Goal: Find specific page/section: Find specific page/section

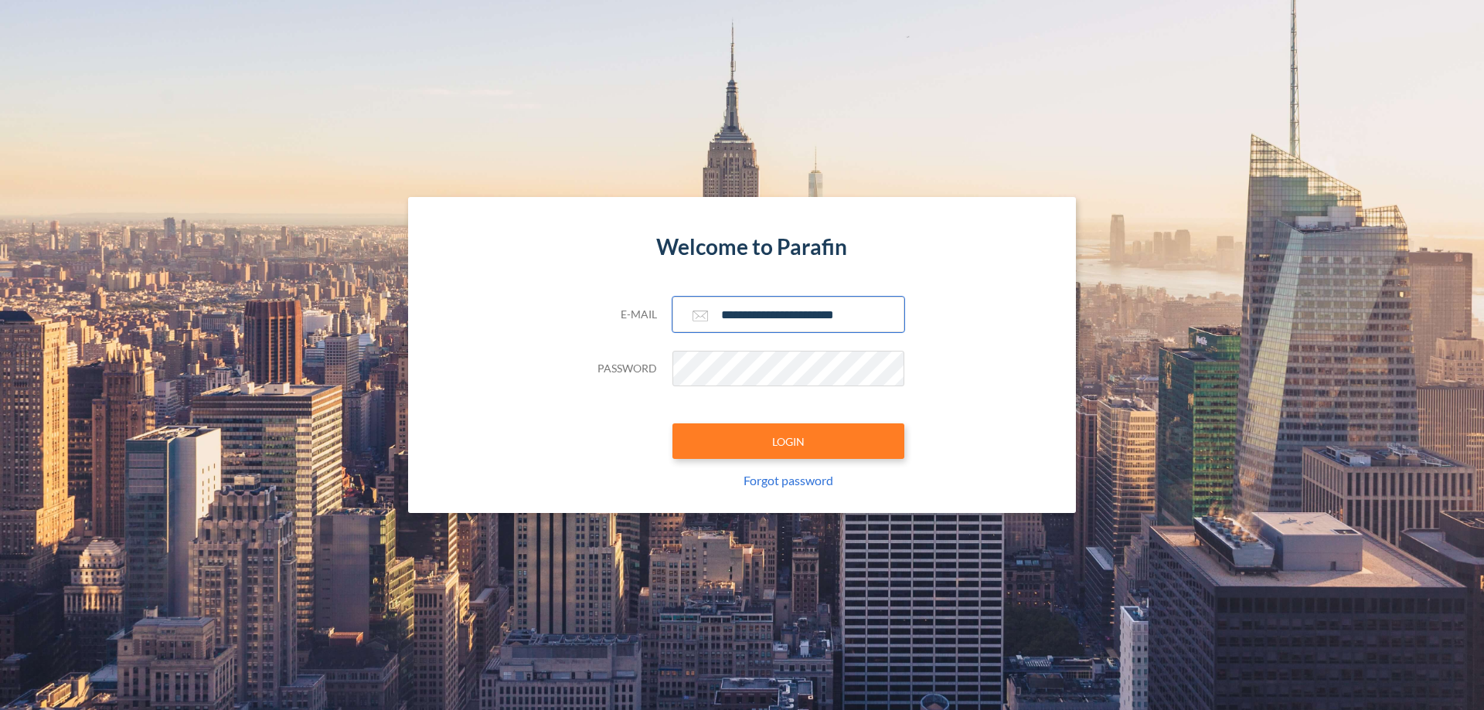
type input "**********"
click at [788, 441] on button "LOGIN" at bounding box center [788, 441] width 232 height 36
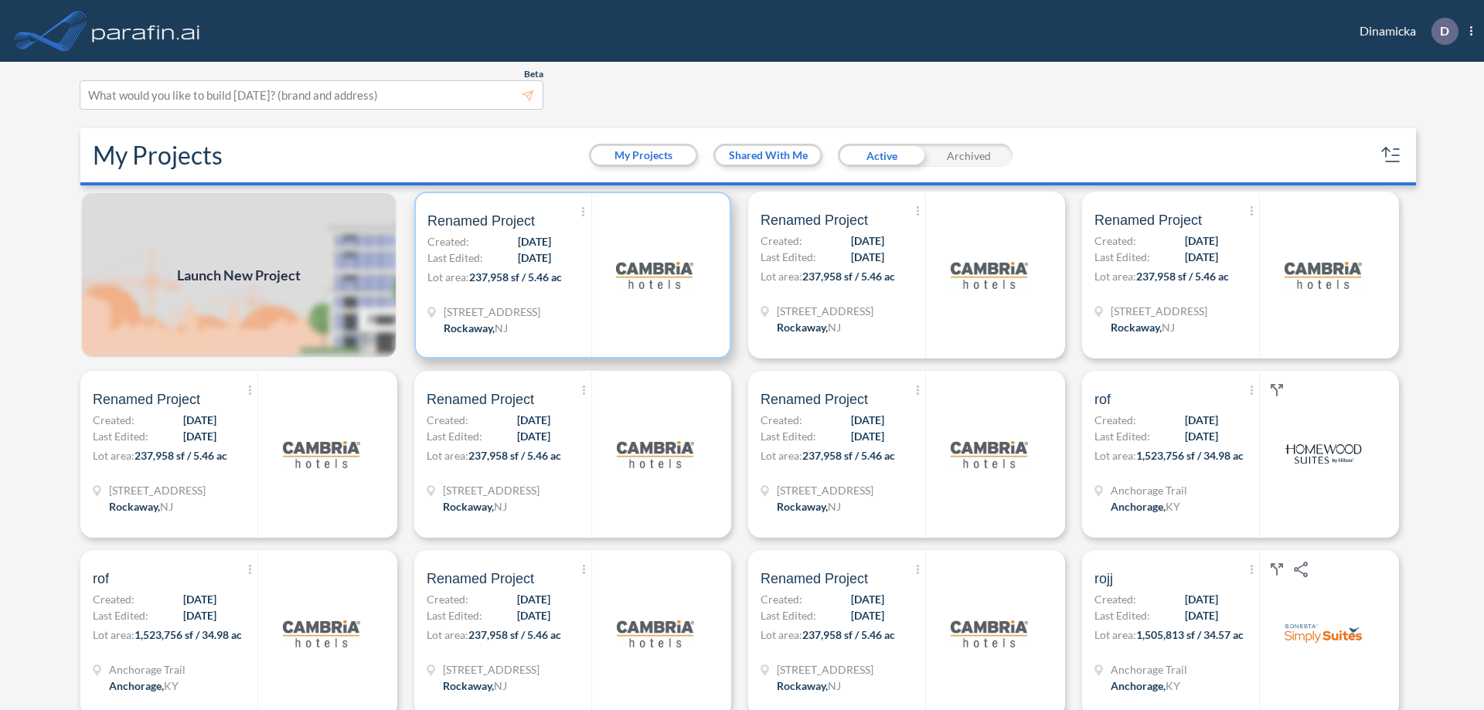
scroll to position [4, 0]
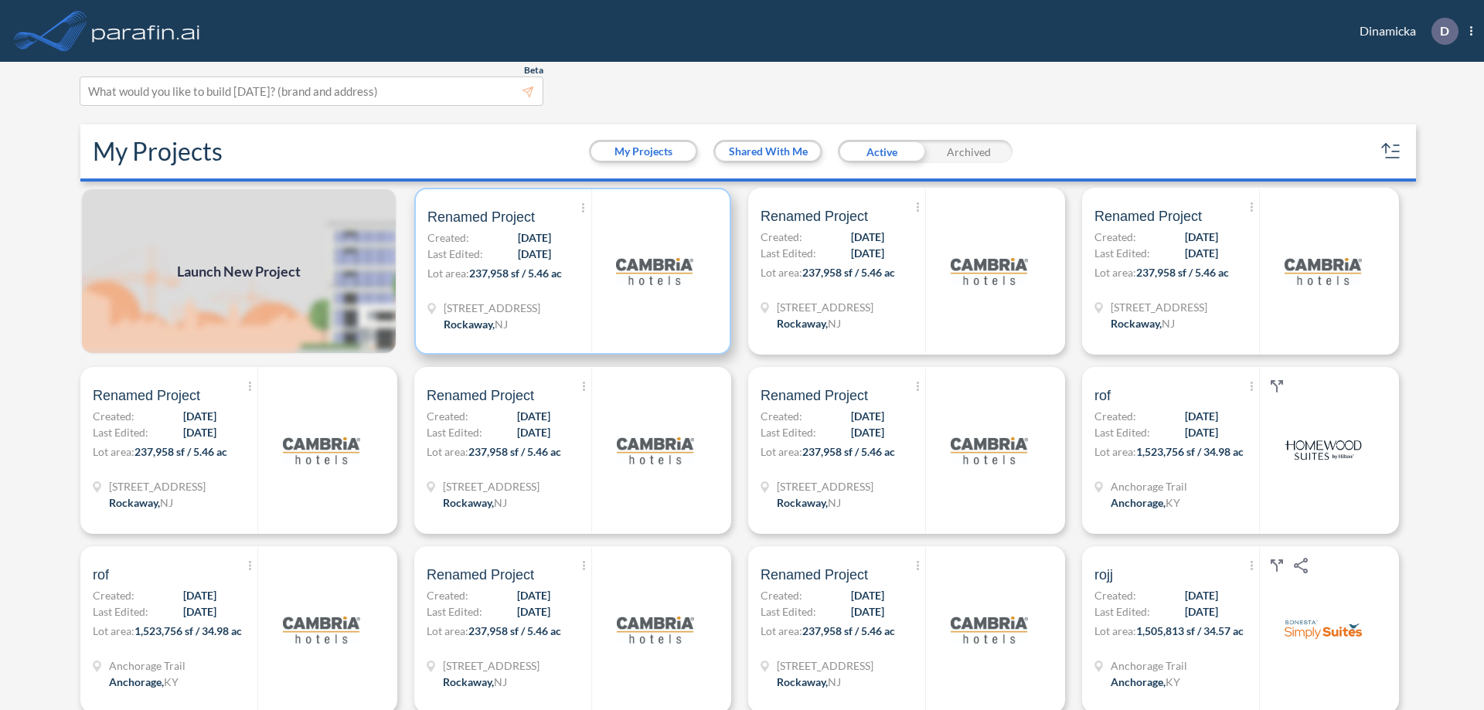
click at [569, 271] on p "Lot area: 237,958 sf / 5.46 ac" at bounding box center [509, 276] width 164 height 22
